Goal: Task Accomplishment & Management: Understand process/instructions

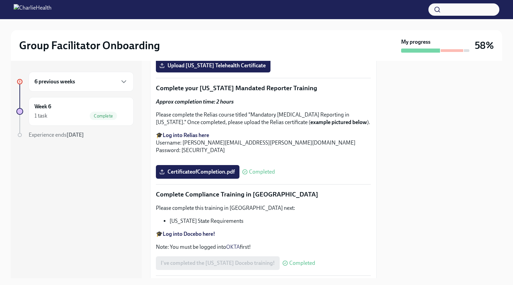
scroll to position [1128, 0]
click at [69, 115] on div "1 task Complete" at bounding box center [81, 116] width 94 height 8
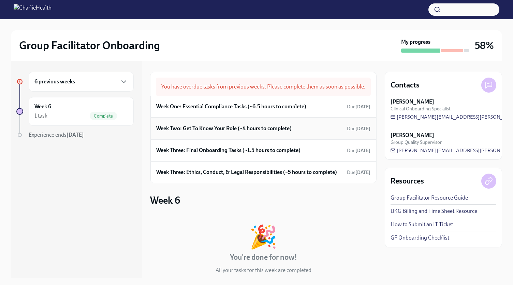
click at [217, 132] on h6 "Week Two: Get To Know Your Role (~4 hours to complete)" at bounding box center [224, 129] width 136 height 8
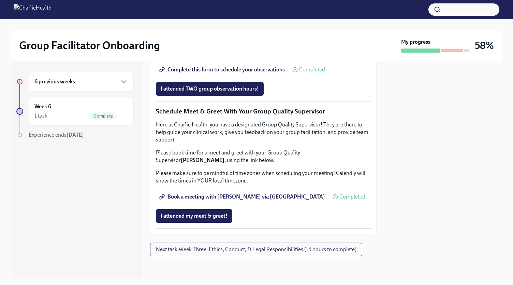
scroll to position [655, 0]
click at [218, 247] on span "Next task : Week Three: Ethics, Conduct, & Legal Responsibilities (~5 hours to …" at bounding box center [256, 249] width 201 height 7
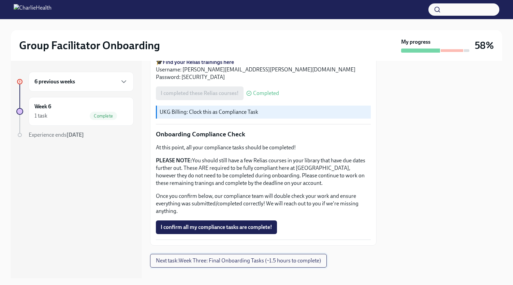
scroll to position [359, 0]
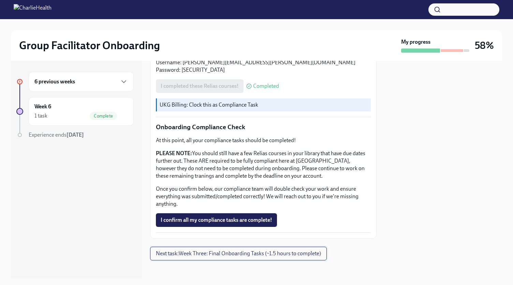
click at [202, 250] on span "Next task : Week Three: Final Onboarding Tasks (~1.5 hours to complete)" at bounding box center [238, 253] width 165 height 7
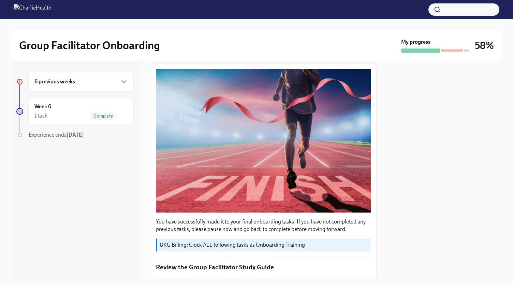
scroll to position [77, 0]
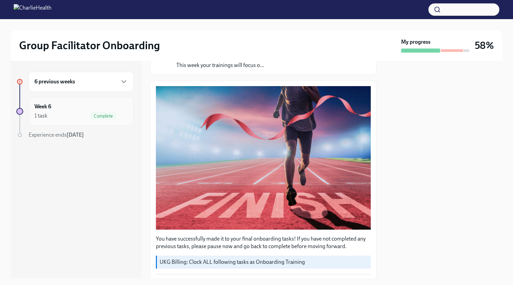
click at [80, 108] on div "Week 6 1 task Complete" at bounding box center [81, 111] width 94 height 17
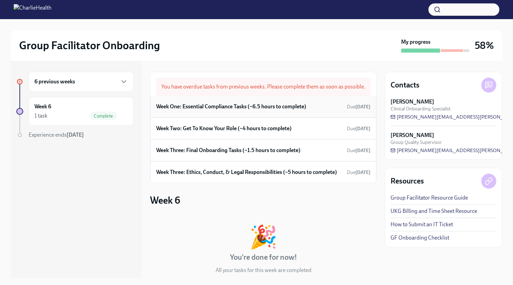
click at [211, 112] on div "Week One: Essential Compliance Tasks (~6.5 hours to complete) Due [DATE]" at bounding box center [263, 106] width 214 height 10
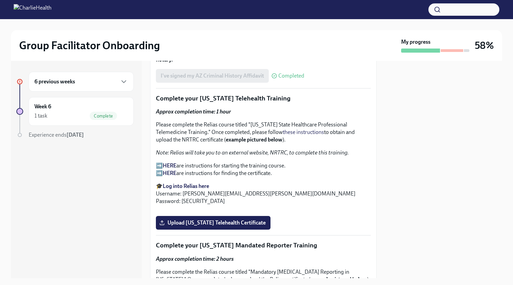
scroll to position [973, 0]
